Goal: Information Seeking & Learning: Find specific fact

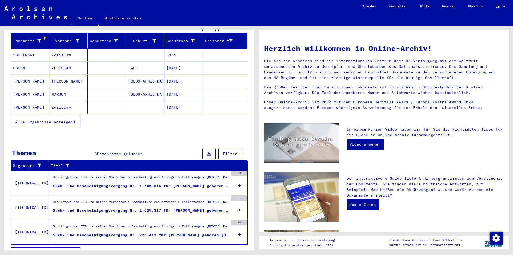
scroll to position [70, 0]
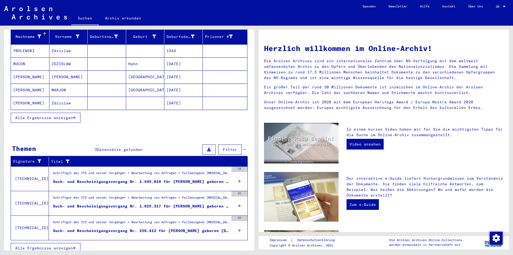
click at [168, 97] on mat-cell "[DATE]" at bounding box center [183, 103] width 38 height 13
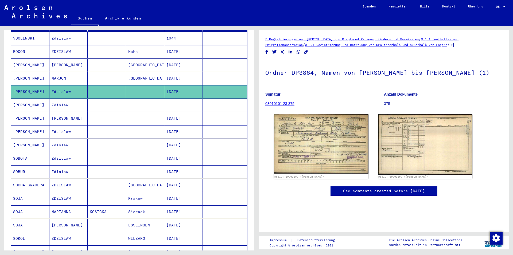
scroll to position [70, 0]
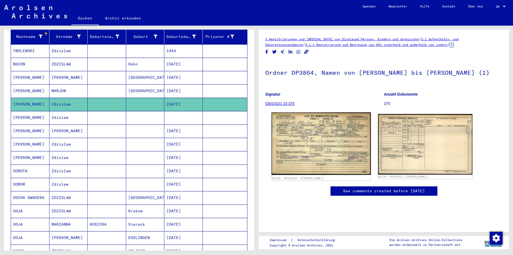
click at [299, 130] on img at bounding box center [321, 144] width 99 height 63
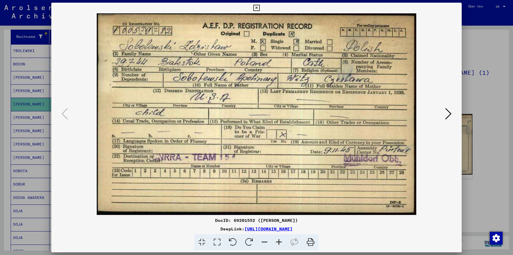
drag, startPoint x: 459, startPoint y: 7, endPoint x: 379, endPoint y: 78, distance: 106.8
click at [379, 78] on div "DocID: 69201552 ([PERSON_NAME]) DeepLink: [URL][DOMAIN_NAME]" at bounding box center [256, 127] width 411 height 248
click at [451, 114] on icon at bounding box center [448, 113] width 6 height 13
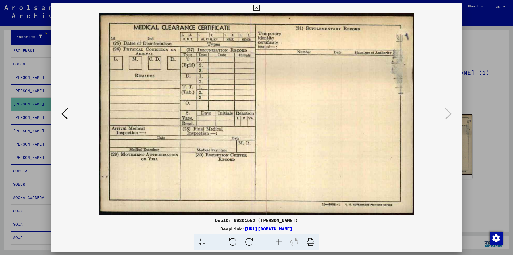
click at [260, 7] on icon at bounding box center [256, 8] width 6 height 6
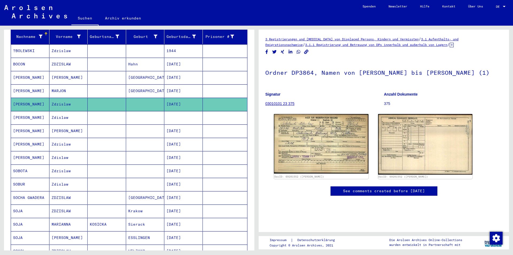
click at [177, 115] on mat-cell at bounding box center [183, 117] width 38 height 13
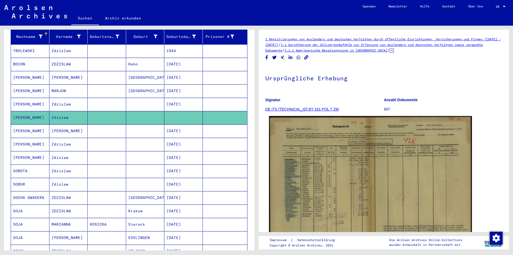
click at [341, 164] on img at bounding box center [370, 188] width 203 height 145
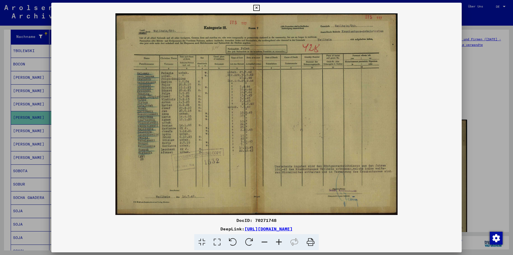
click at [212, 109] on img at bounding box center [256, 114] width 411 height 202
click at [260, 6] on icon at bounding box center [256, 8] width 6 height 6
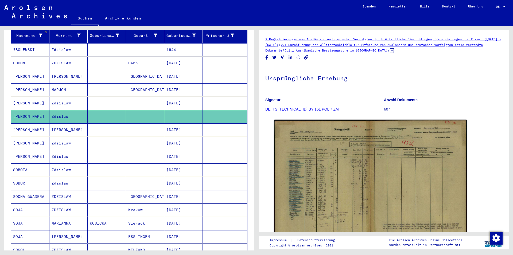
scroll to position [41, 0]
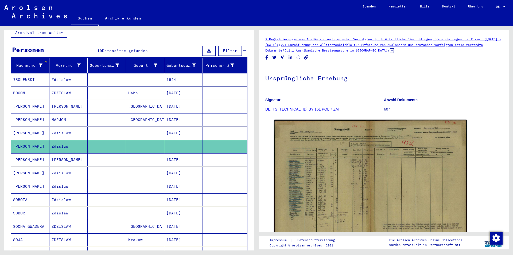
click at [181, 73] on mat-cell "1944" at bounding box center [183, 79] width 38 height 13
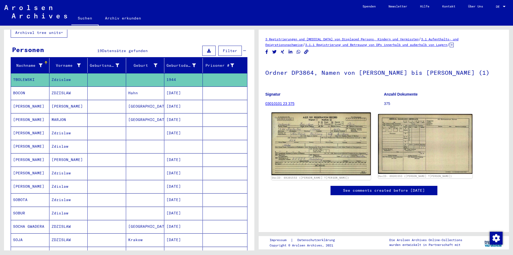
click at [320, 151] on img at bounding box center [321, 144] width 99 height 63
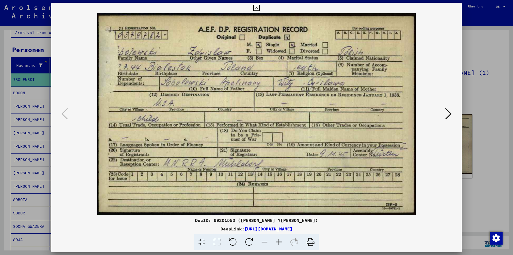
click at [260, 7] on icon at bounding box center [256, 8] width 6 height 6
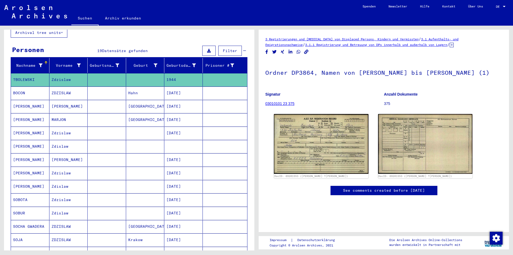
click at [41, 154] on mat-cell "[PERSON_NAME]" at bounding box center [30, 159] width 38 height 13
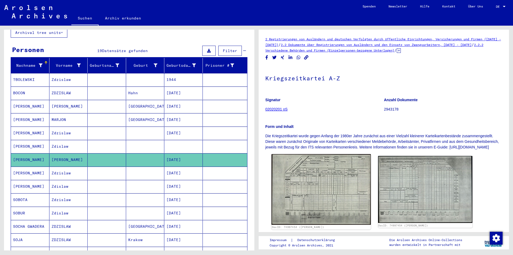
click at [351, 194] on img at bounding box center [321, 189] width 99 height 71
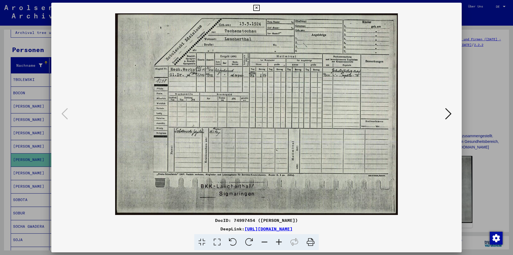
click at [261, 6] on button at bounding box center [256, 8] width 9 height 11
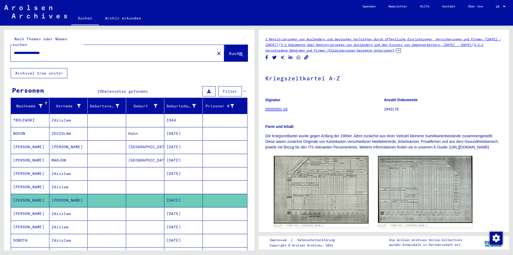
click at [239, 52] on icon at bounding box center [241, 54] width 5 height 5
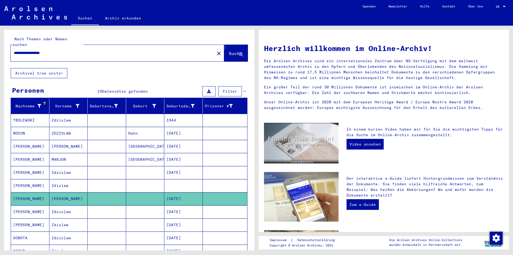
click at [239, 52] on icon at bounding box center [241, 54] width 5 height 5
click at [61, 50] on input "**********" at bounding box center [111, 53] width 194 height 6
click at [64, 68] on button "Archival tree units" at bounding box center [39, 73] width 57 height 10
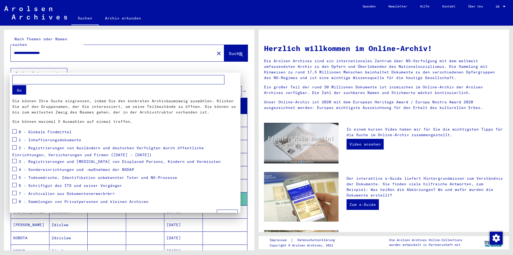
click at [62, 67] on div at bounding box center [256, 127] width 513 height 255
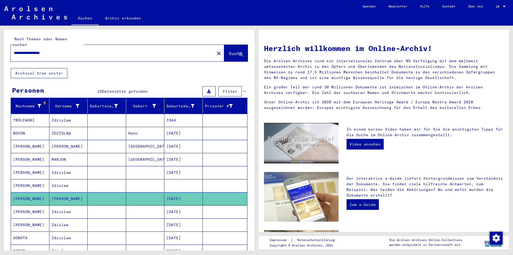
click at [121, 19] on link "Archiv erkunden" at bounding box center [123, 18] width 49 height 13
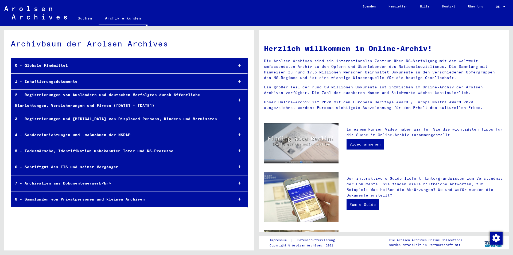
click at [91, 98] on div "2 - Registrierungen von Ausländern und deutschen Verfolgten durch öffentliche E…" at bounding box center [120, 100] width 218 height 21
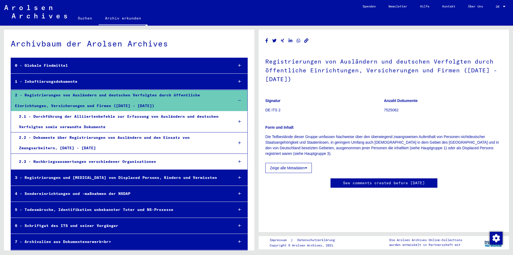
click at [88, 62] on div "0 - Globale Findmittel" at bounding box center [120, 65] width 218 height 10
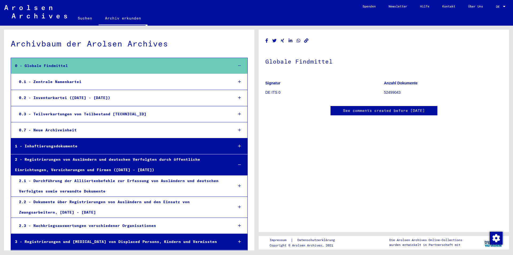
click at [88, 18] on link "Suchen" at bounding box center [84, 18] width 27 height 13
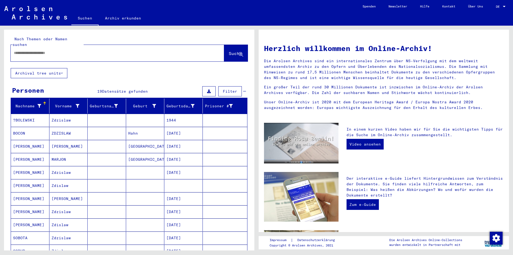
click at [21, 50] on input "text" at bounding box center [111, 53] width 194 height 6
type input "**********"
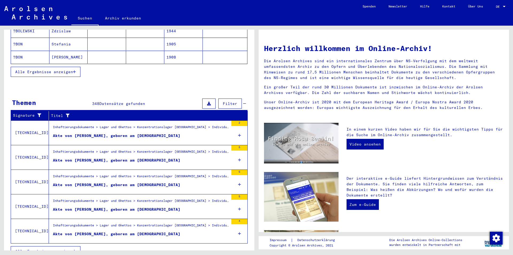
scroll to position [119, 0]
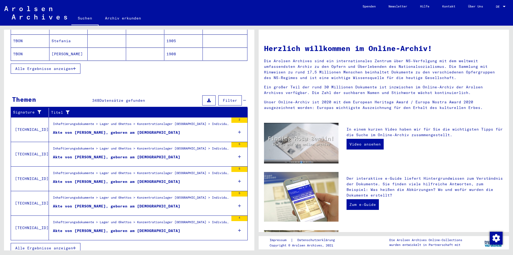
click at [76, 246] on icon "button" at bounding box center [74, 248] width 3 height 4
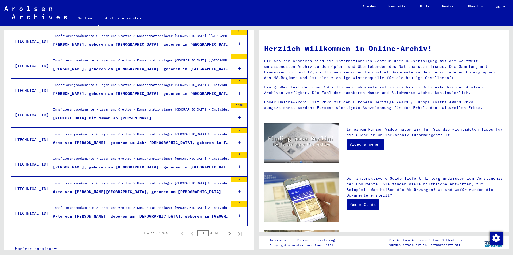
scroll to position [529, 0]
click at [229, 232] on icon "Next page" at bounding box center [230, 234] width 2 height 4
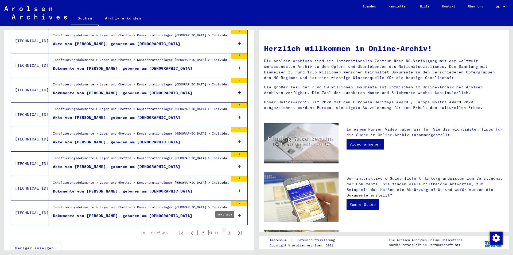
click at [229, 232] on icon "Next page" at bounding box center [230, 234] width 2 height 4
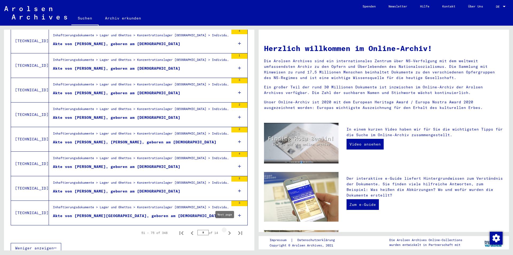
click at [226, 230] on icon "Next page" at bounding box center [229, 233] width 7 height 7
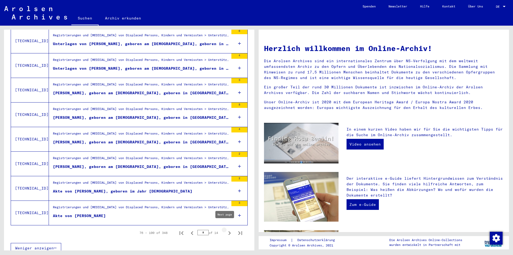
click at [226, 230] on icon "Next page" at bounding box center [229, 233] width 7 height 7
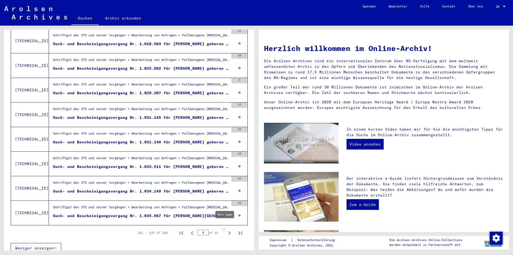
click at [229, 232] on icon "Next page" at bounding box center [230, 234] width 2 height 4
click at [226, 230] on icon "Next page" at bounding box center [229, 233] width 7 height 7
type input "*"
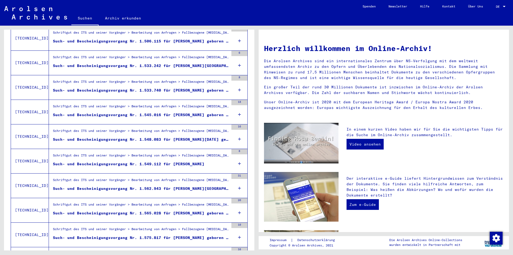
scroll to position [141, 0]
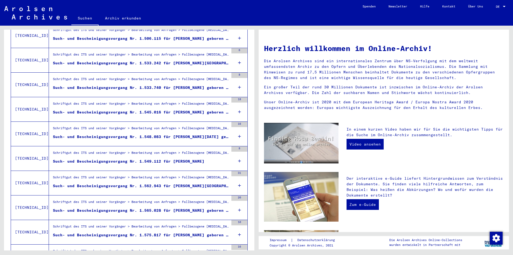
click at [238, 107] on icon at bounding box center [239, 112] width 3 height 19
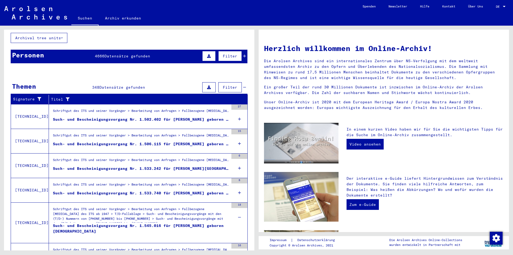
scroll to position [25, 0]
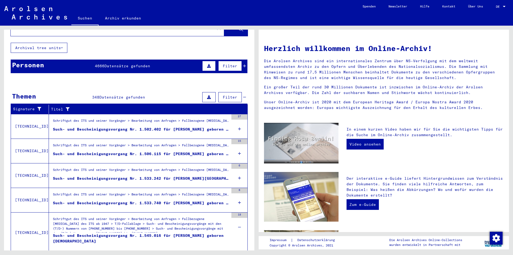
click at [233, 122] on mat-row "?[PERSON_NAME] 1944" at bounding box center [129, 121] width 236 height 13
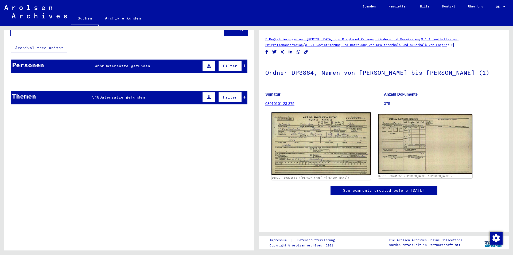
click at [337, 138] on img at bounding box center [321, 144] width 99 height 63
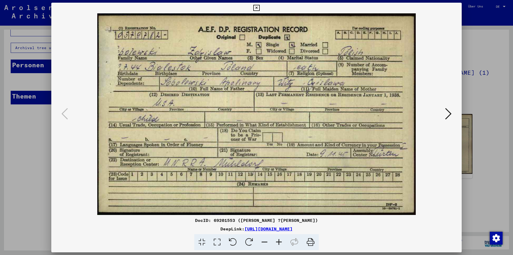
click at [260, 7] on icon at bounding box center [256, 8] width 6 height 6
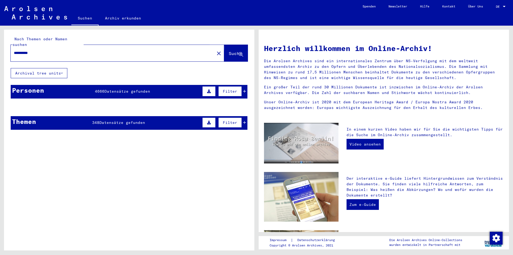
click at [232, 51] on span "Suche" at bounding box center [235, 53] width 13 height 5
click at [239, 52] on icon at bounding box center [241, 54] width 5 height 5
click at [121, 89] on span "Datensätze gefunden" at bounding box center [128, 91] width 46 height 5
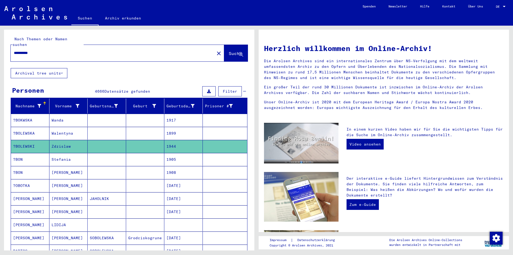
click at [230, 89] on span "Filter" at bounding box center [230, 91] width 14 height 5
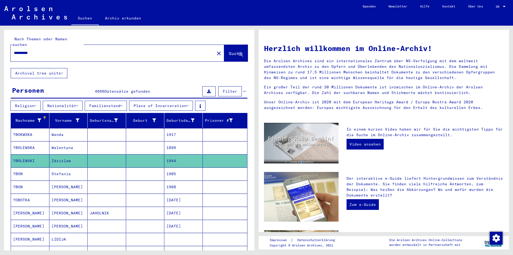
click at [166, 101] on button "Place of Incarceration" at bounding box center [161, 106] width 64 height 10
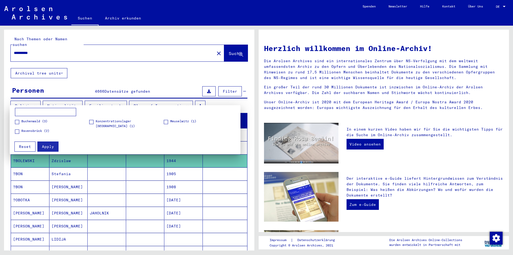
click at [194, 99] on div at bounding box center [256, 127] width 513 height 255
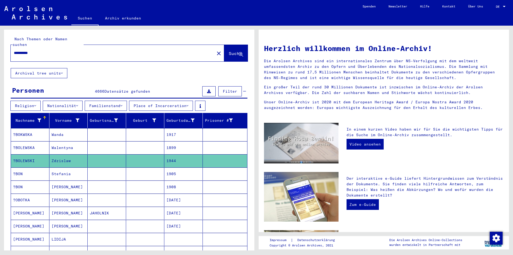
click at [109, 101] on button "Familienstand" at bounding box center [106, 106] width 42 height 10
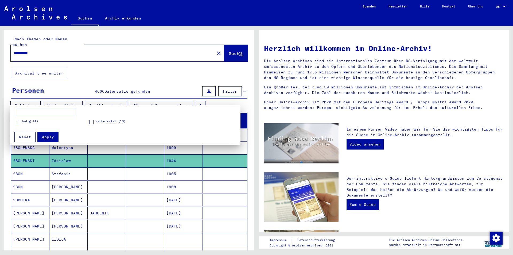
click at [109, 98] on div at bounding box center [256, 127] width 513 height 255
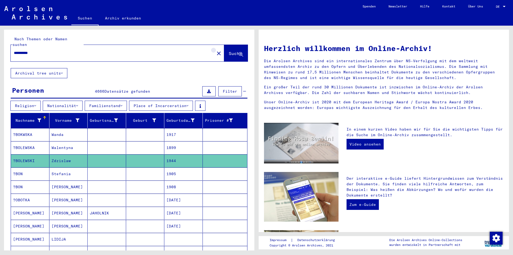
click at [216, 50] on mat-icon "close" at bounding box center [219, 53] width 6 height 6
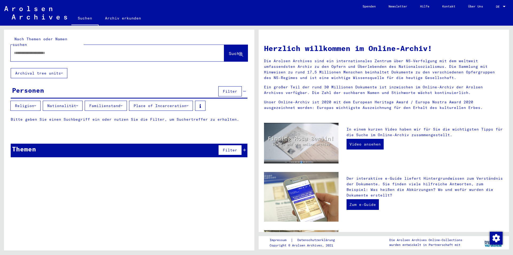
click at [126, 18] on link "Archiv erkunden" at bounding box center [123, 18] width 49 height 13
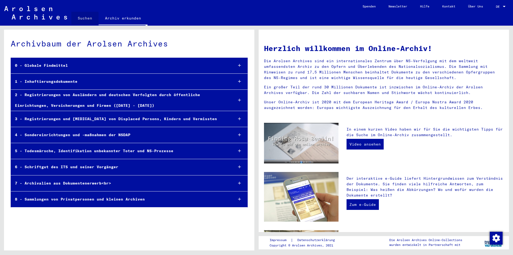
click at [85, 19] on link "Suchen" at bounding box center [84, 18] width 27 height 13
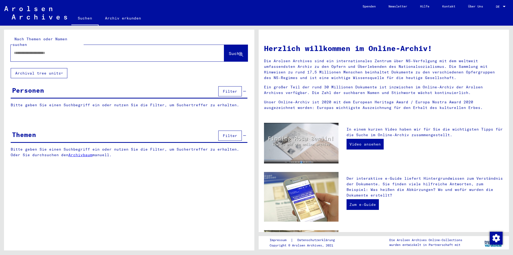
click at [17, 50] on input "text" at bounding box center [111, 53] width 194 height 6
click at [224, 45] on button "Suche" at bounding box center [236, 53] width 24 height 17
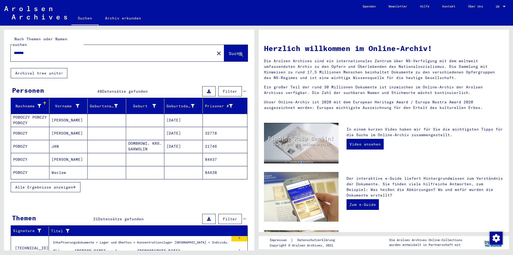
click at [74, 186] on icon "button" at bounding box center [74, 188] width 3 height 4
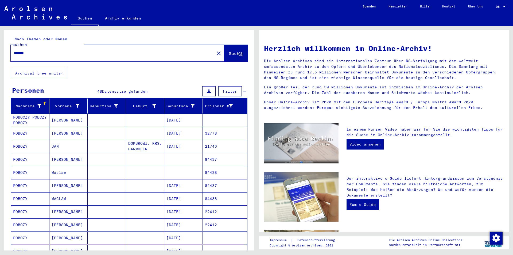
click at [42, 50] on input "******" at bounding box center [111, 53] width 194 height 6
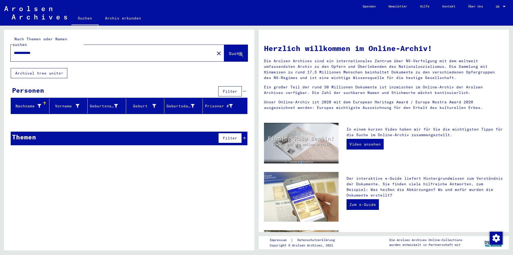
click at [30, 50] on input "**********" at bounding box center [111, 53] width 194 height 6
type input "**********"
click at [229, 51] on span "Suche" at bounding box center [235, 53] width 13 height 5
click at [241, 52] on icon at bounding box center [241, 54] width 5 height 5
click at [60, 68] on button "Archival tree units" at bounding box center [39, 73] width 57 height 10
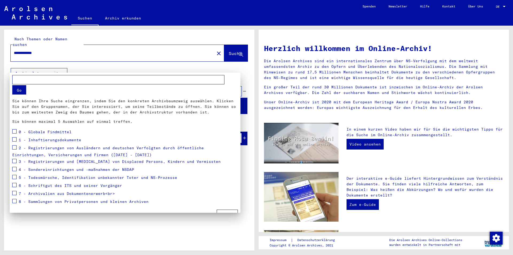
click at [62, 67] on div at bounding box center [256, 127] width 513 height 255
